Goal: Find specific page/section: Find specific page/section

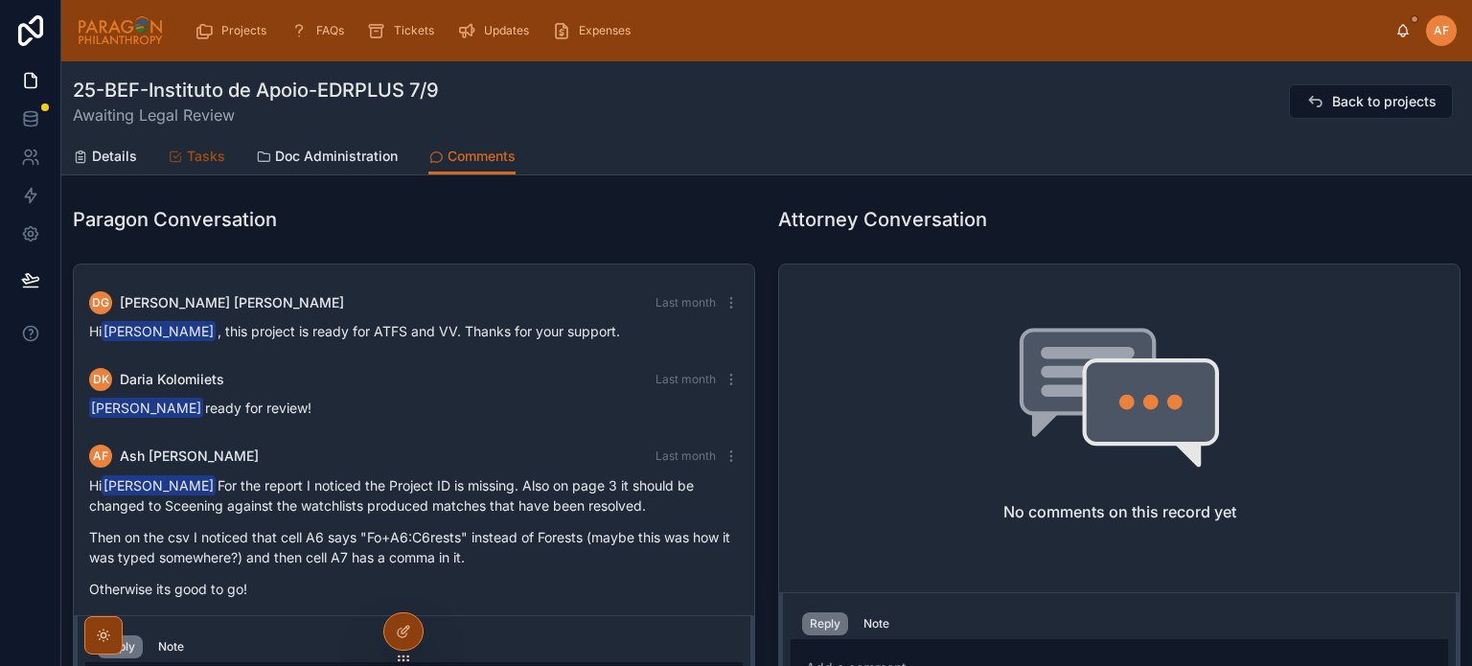
scroll to position [410, 0]
click at [223, 30] on span "Projects" at bounding box center [243, 30] width 45 height 15
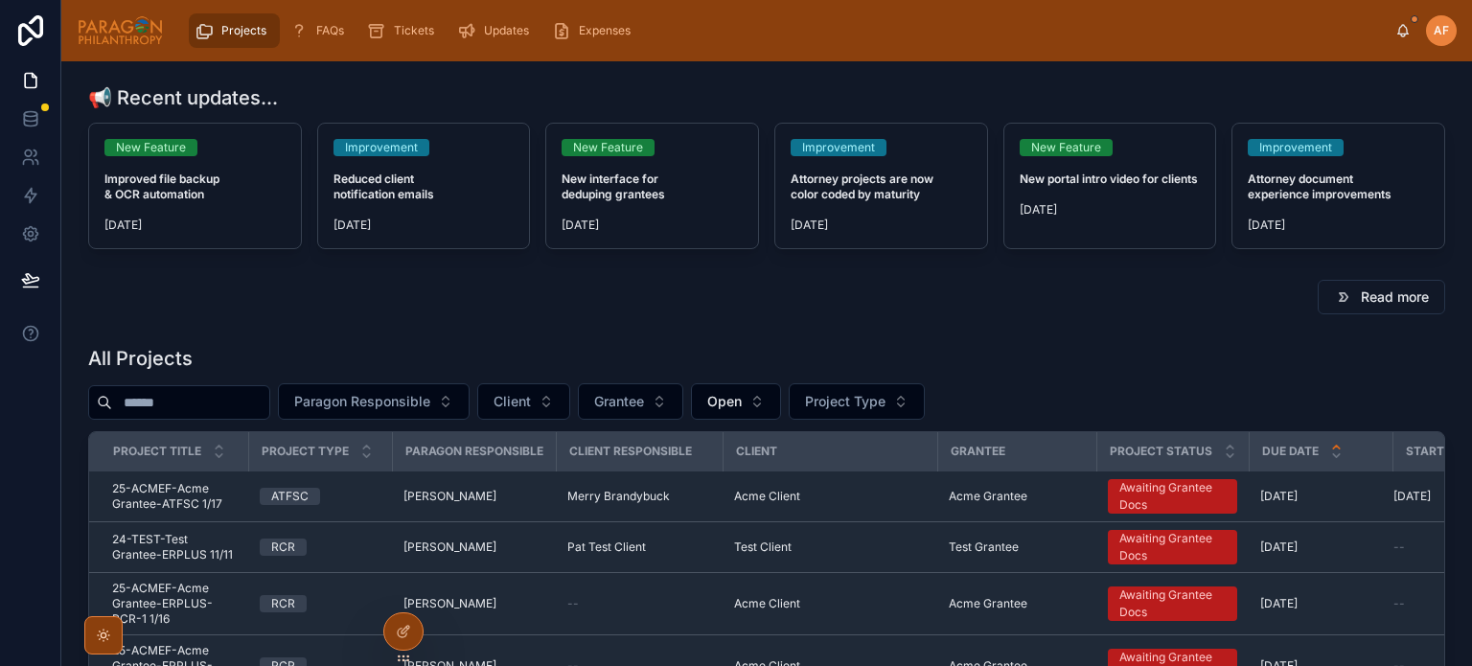
click at [256, 30] on span "Projects" at bounding box center [243, 30] width 45 height 15
click at [531, 403] on span "Client" at bounding box center [512, 401] width 37 height 19
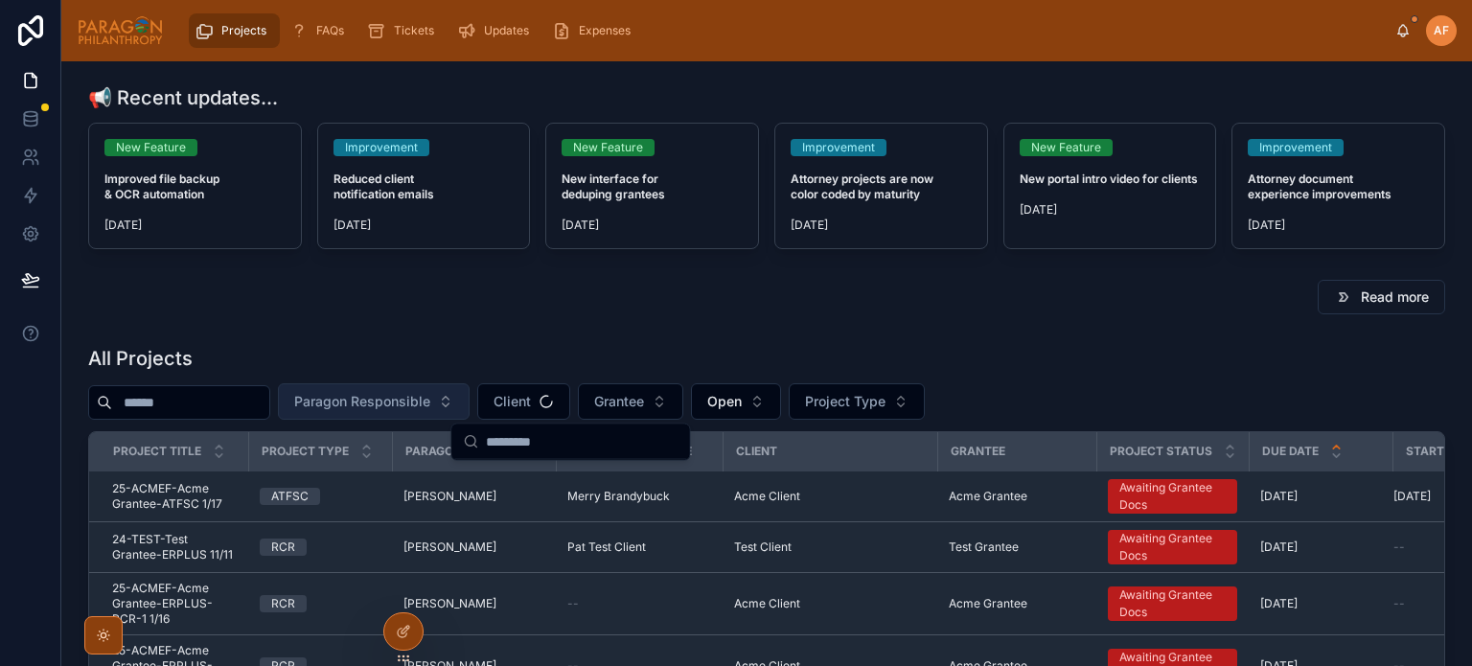
click at [470, 390] on button "Paragon Responsible" at bounding box center [374, 401] width 192 height 36
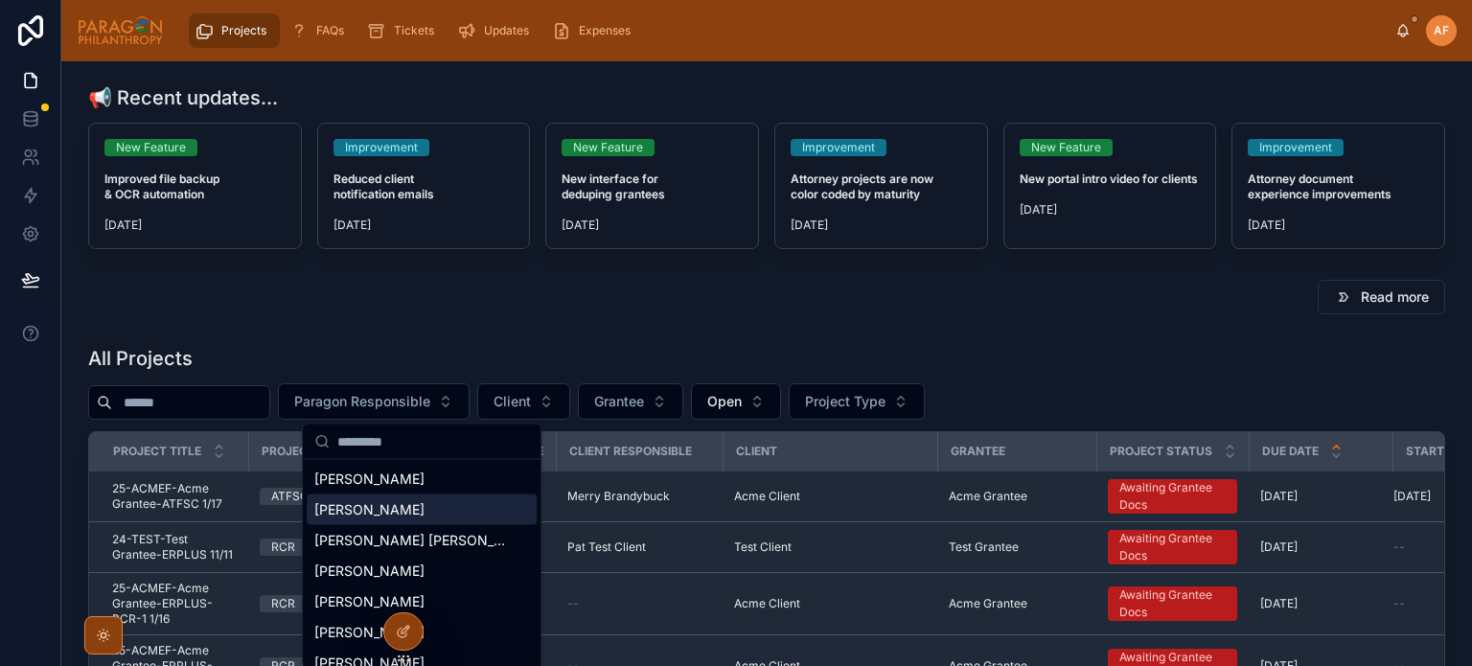
click at [418, 519] on div "[PERSON_NAME]" at bounding box center [422, 509] width 230 height 31
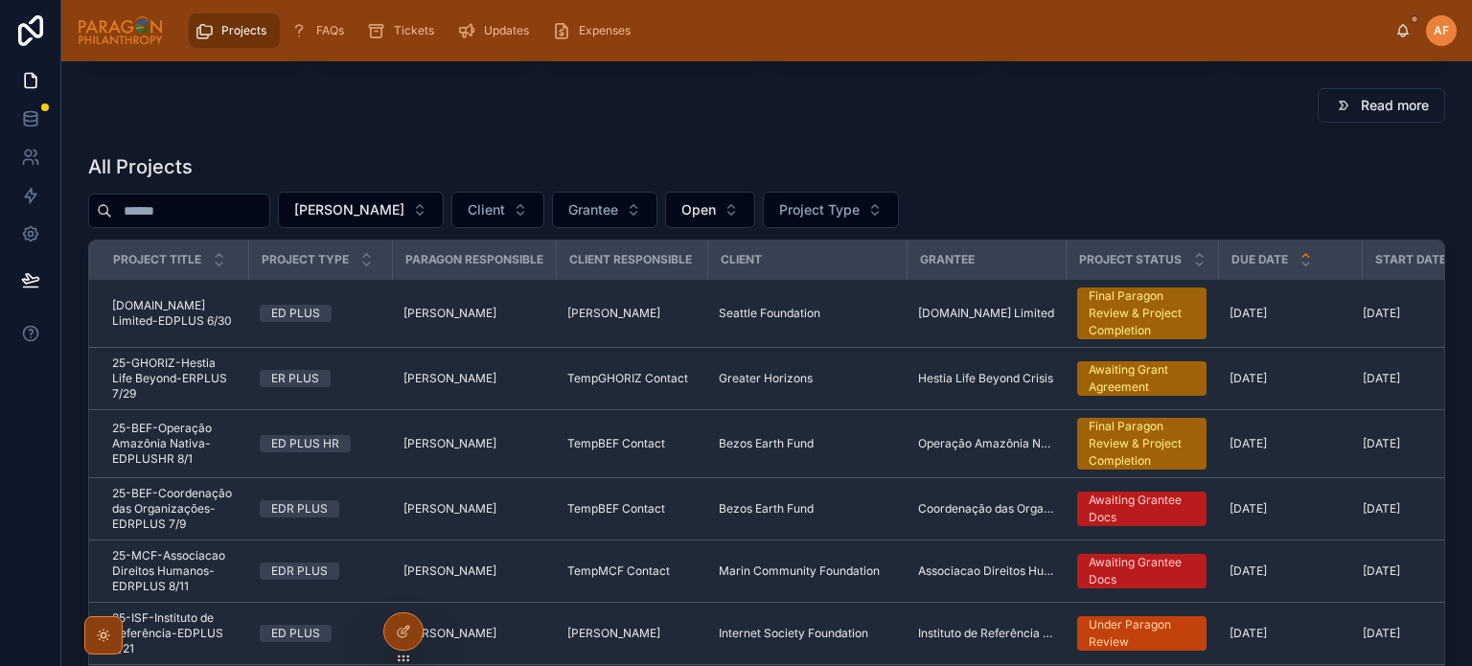
scroll to position [39, 0]
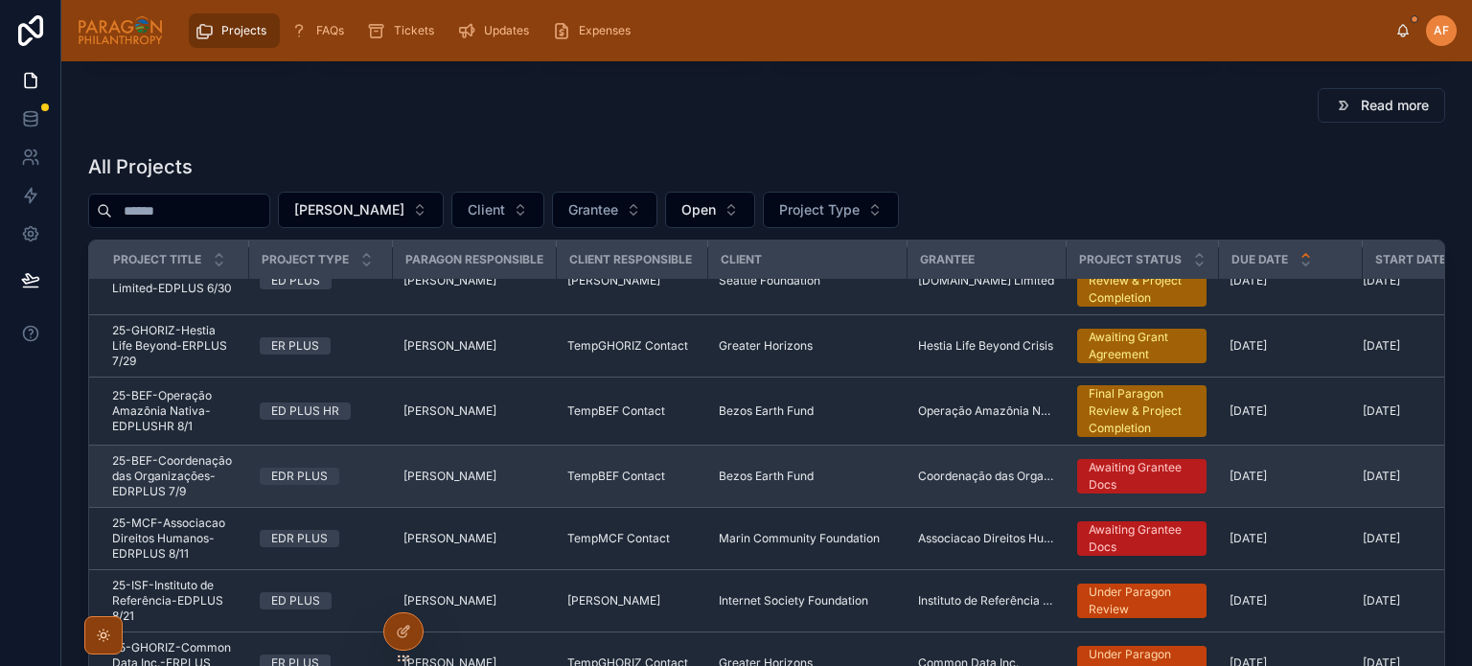
click at [183, 454] on span "25-BEF-Coordenação das Organizações-EDRPLUS 7/9" at bounding box center [174, 476] width 125 height 46
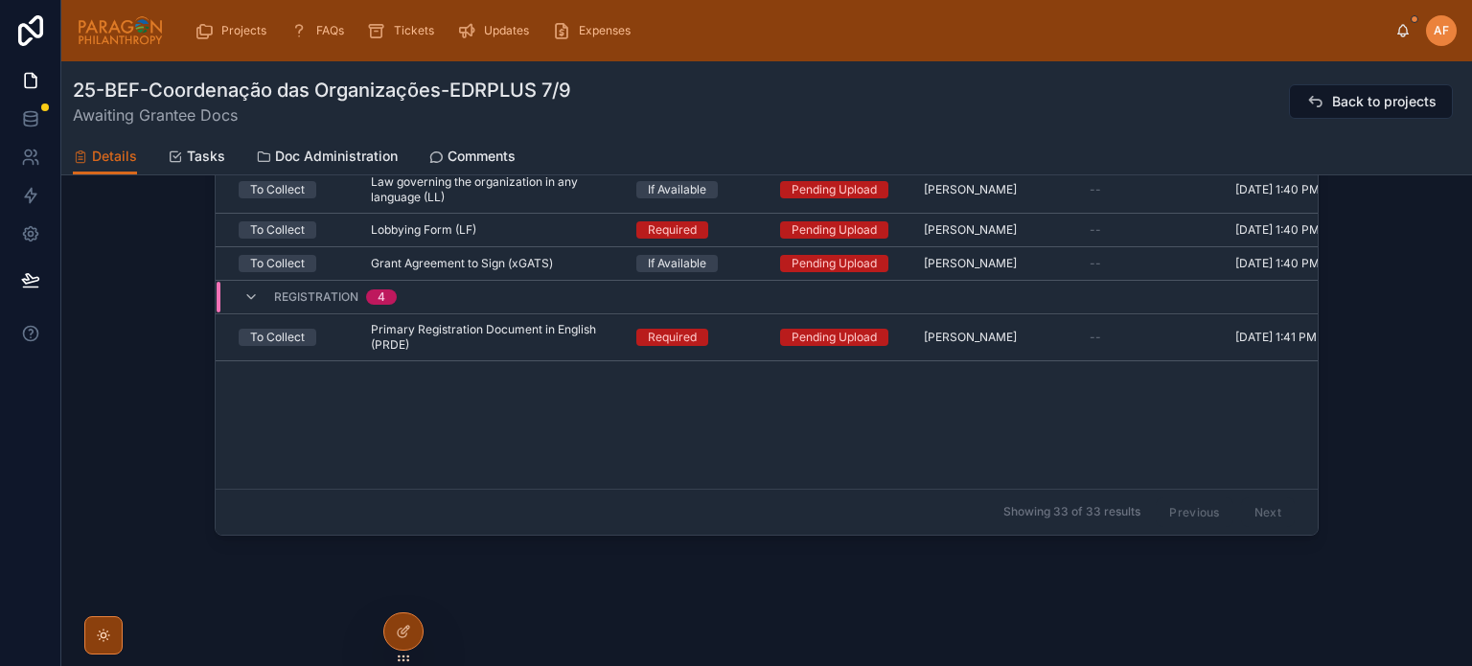
scroll to position [930, 0]
